Goal: Browse casually: Explore the website without a specific task or goal

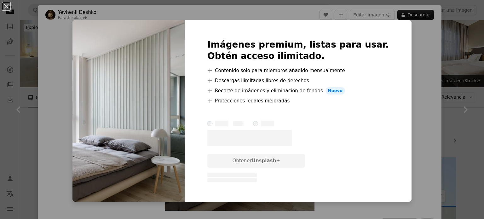
scroll to position [693, 0]
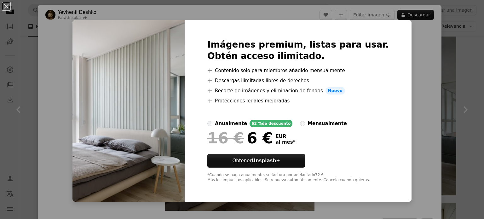
click at [430, 58] on div "An X shape Imágenes premium, listas para usar. Obtén acceso ilimitado. A plus s…" at bounding box center [242, 109] width 484 height 219
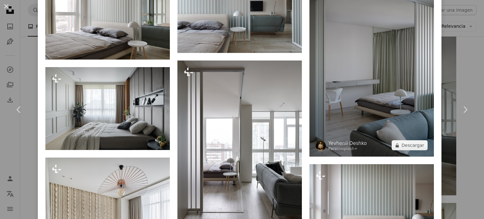
scroll to position [472, 0]
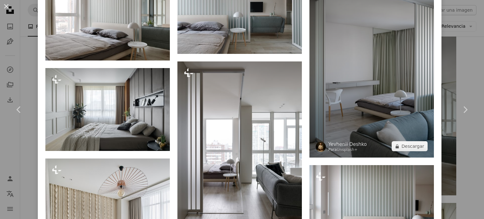
click at [365, 137] on img at bounding box center [371, 64] width 124 height 187
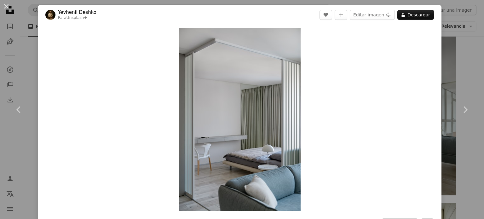
click at [448, 57] on div "An X shape Chevron left Chevron right Yevhenii Deshko Para Unsplash+ A heart A …" at bounding box center [242, 109] width 484 height 219
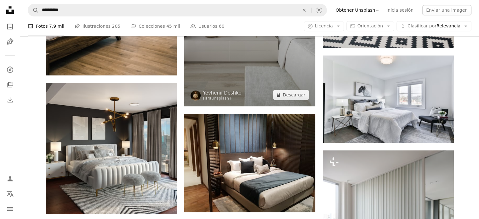
scroll to position [567, 0]
